Goal: Find contact information: Find contact information

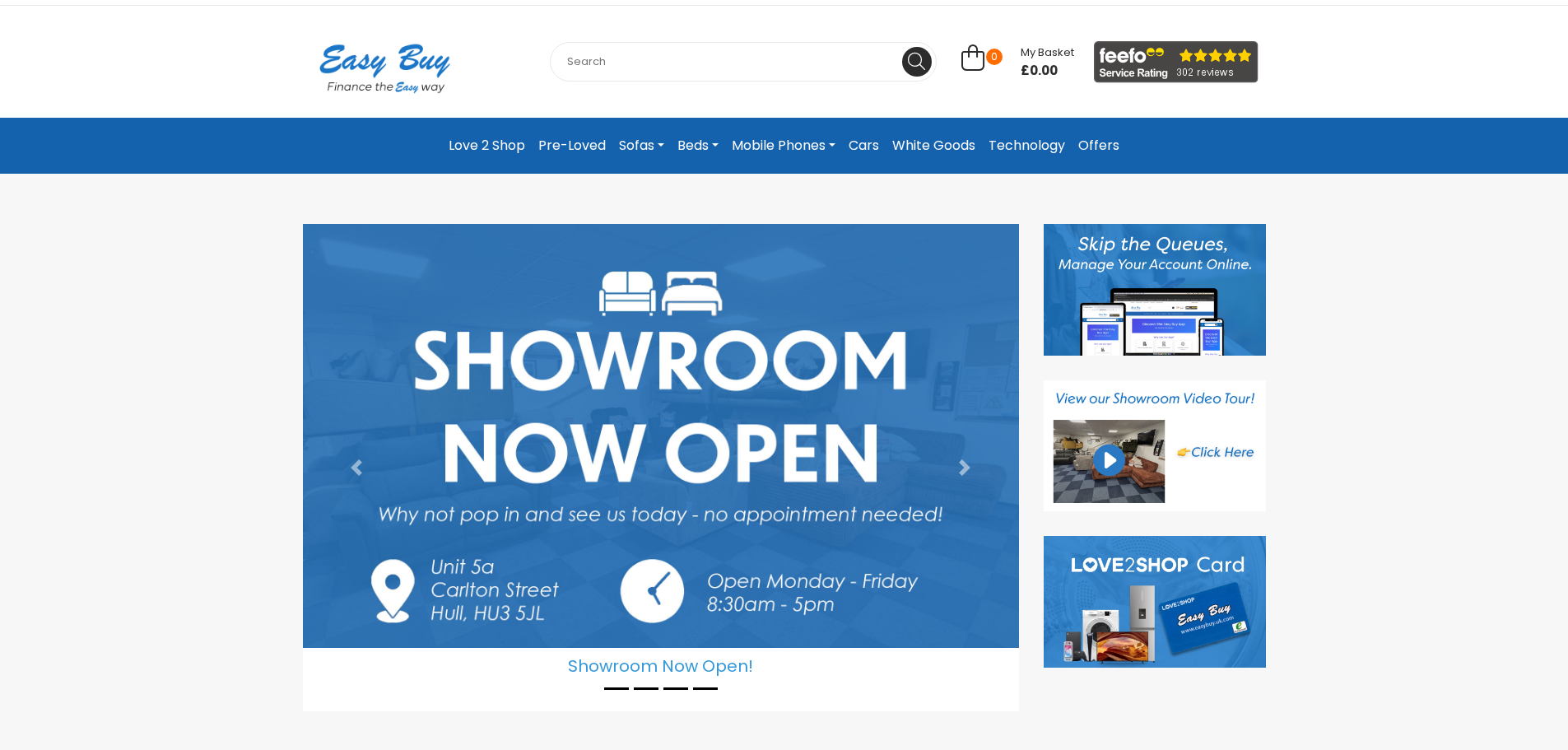
scroll to position [82, 0]
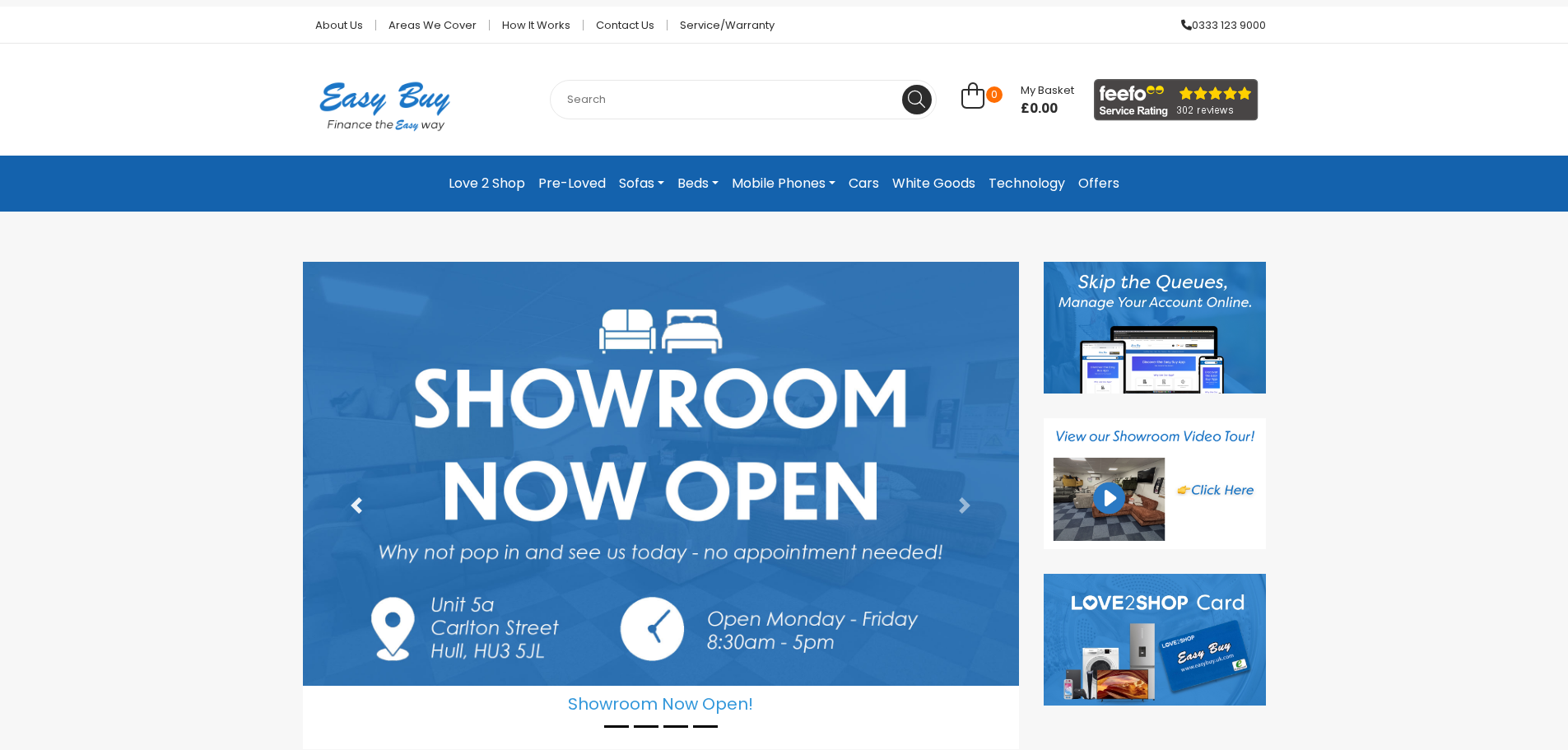
click at [356, 507] on span at bounding box center [355, 505] width 16 height 16
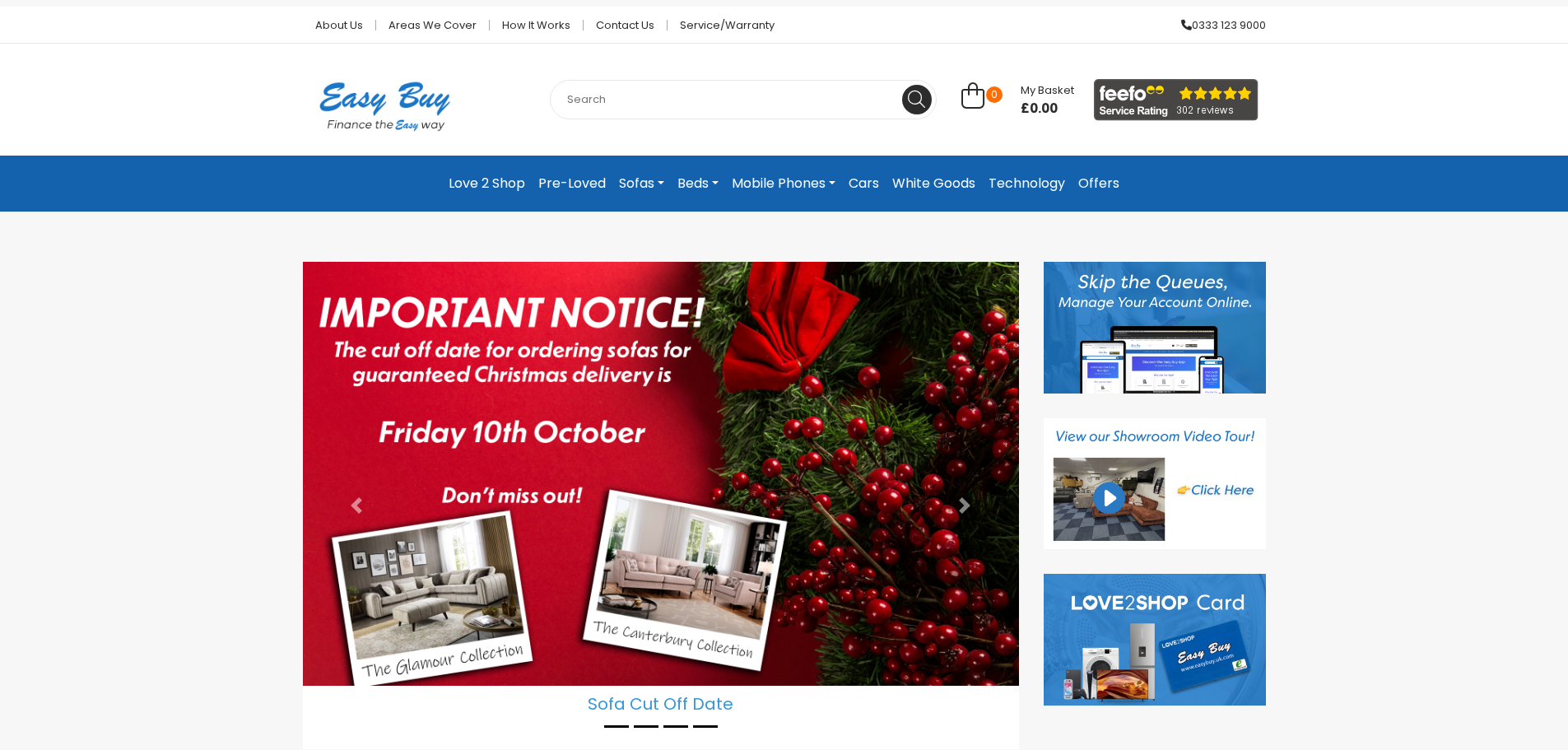
click at [1449, 460] on div "Sofa Cut Off Date Showroom Now Open! Thank you for your custom - Celebrating 18…" at bounding box center [784, 505] width 1568 height 537
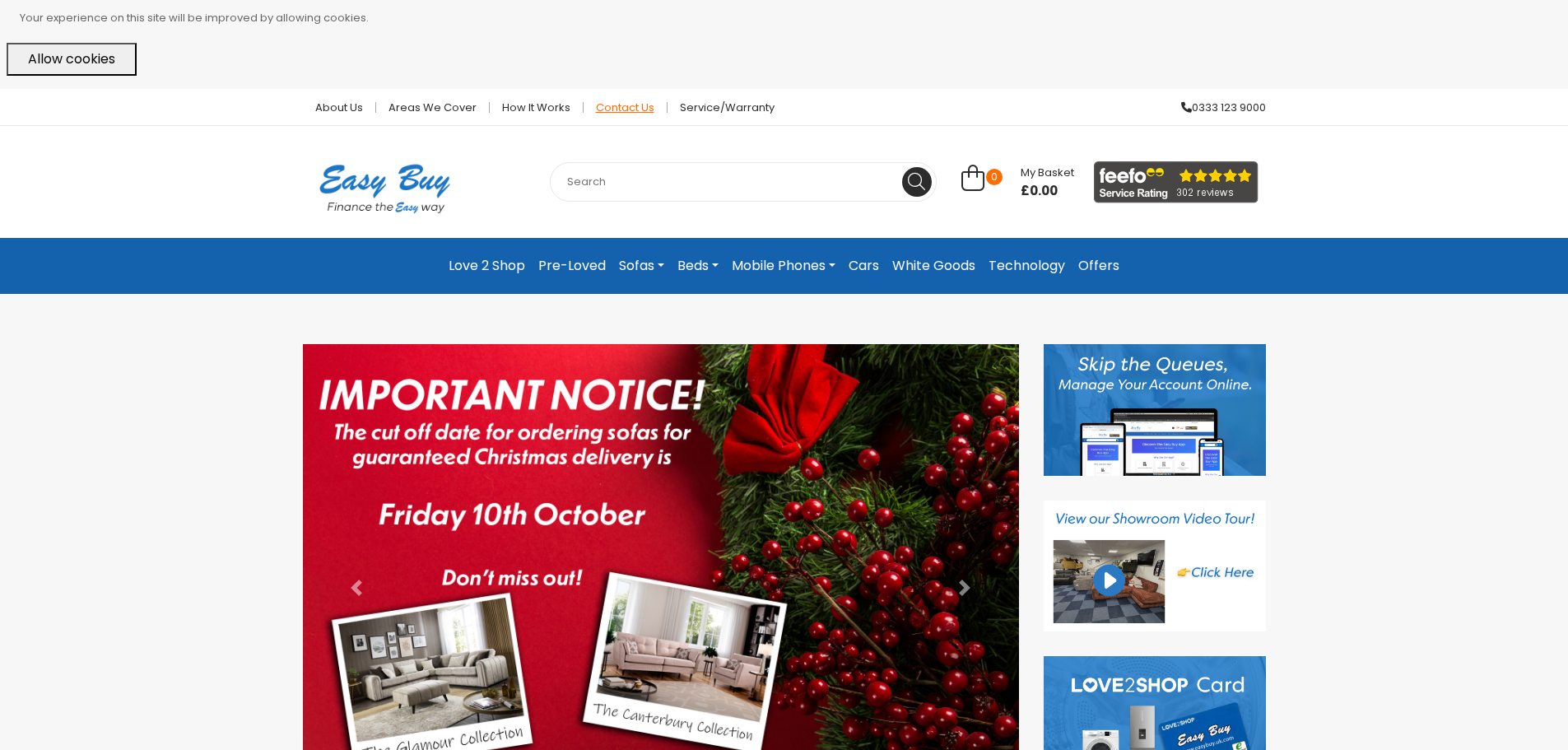
click at [623, 109] on link "Contact Us" at bounding box center [625, 107] width 84 height 11
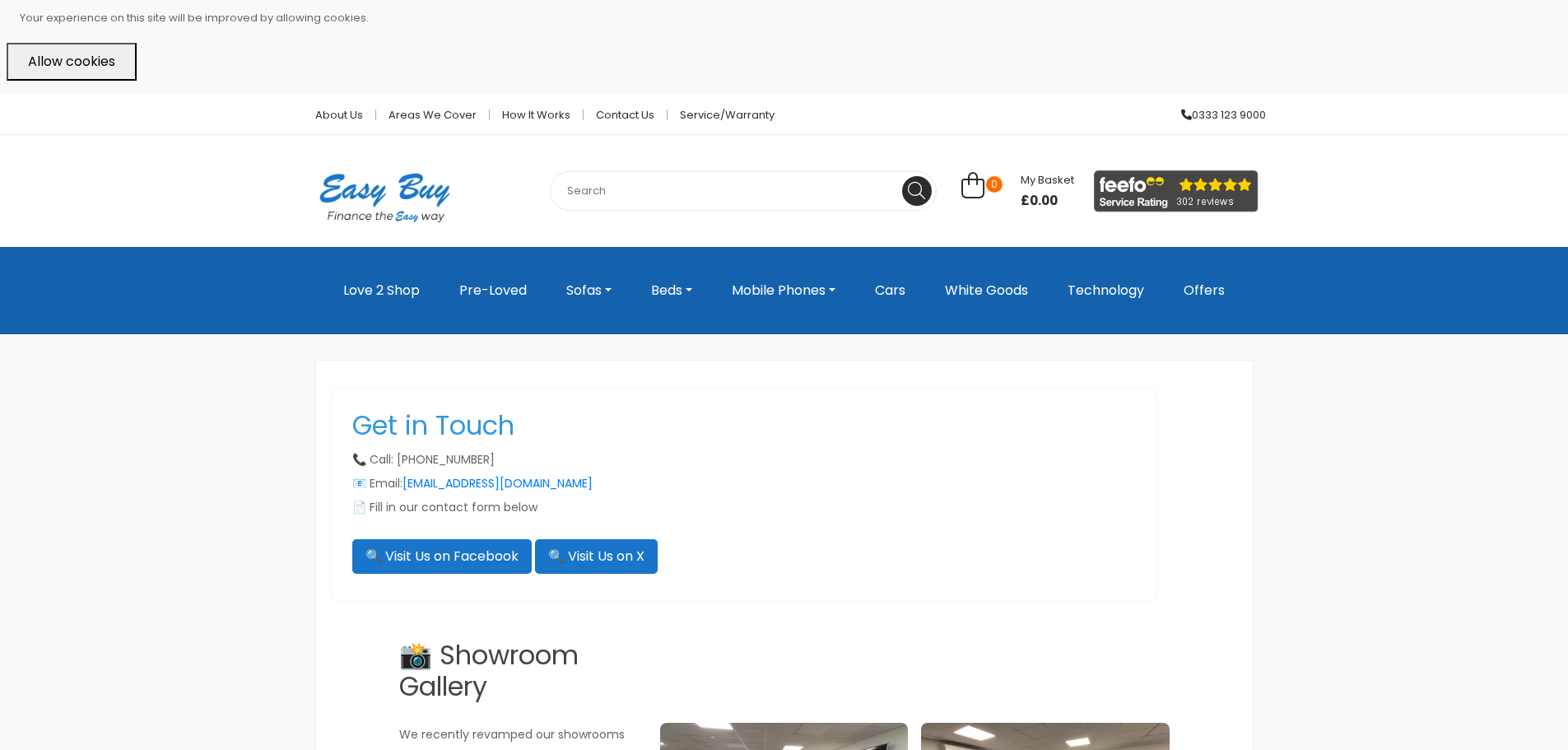
drag, startPoint x: 357, startPoint y: 417, endPoint x: 552, endPoint y: 507, distance: 214.8
click at [552, 507] on section "Get in Touch 📞 Call: 0333 123 9000 📧 Email: info@easybuy.uk.com 📄 Fill in our c…" at bounding box center [744, 495] width 823 height 210
copy section "Get in Touch 📞 Call: 0333 123 9000 📧 Email: info@easybuy.uk.com 📄 Fill in our c…"
